Goal: Task Accomplishment & Management: Use online tool/utility

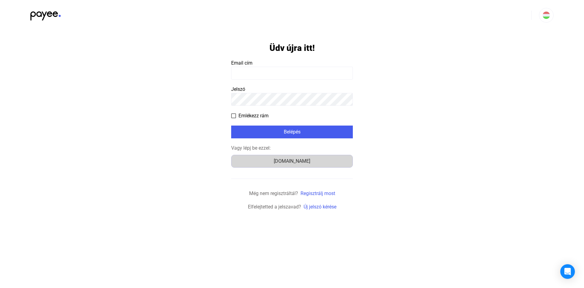
click at [288, 159] on div "[DOMAIN_NAME]" at bounding box center [291, 160] width 117 height 7
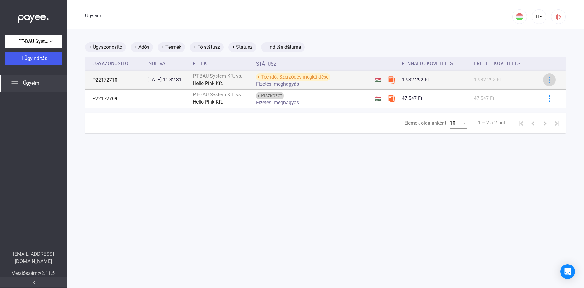
click at [547, 80] on img at bounding box center [550, 80] width 6 height 6
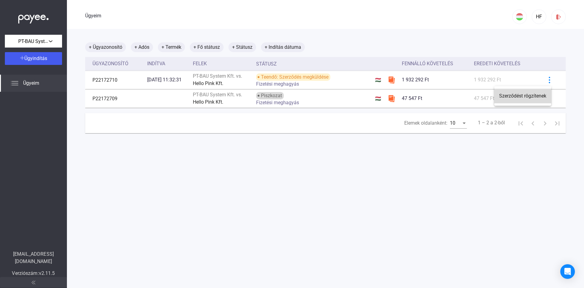
click at [525, 96] on font "Szerződést rögzítenek" at bounding box center [522, 96] width 47 height 6
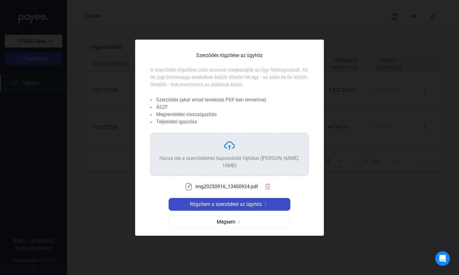
click at [254, 201] on font "Rögzítem a szerződést az ügyhöz" at bounding box center [226, 204] width 72 height 6
